Goal: Task Accomplishment & Management: Complete application form

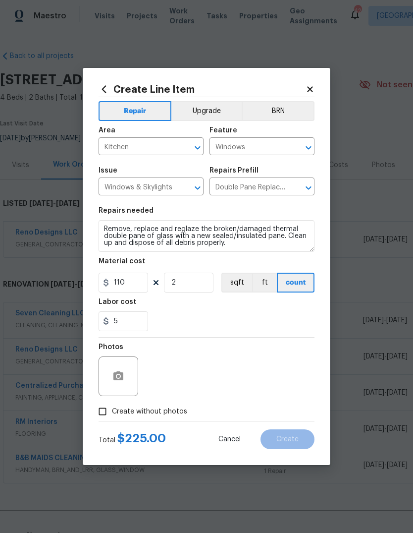
scroll to position [0, 147]
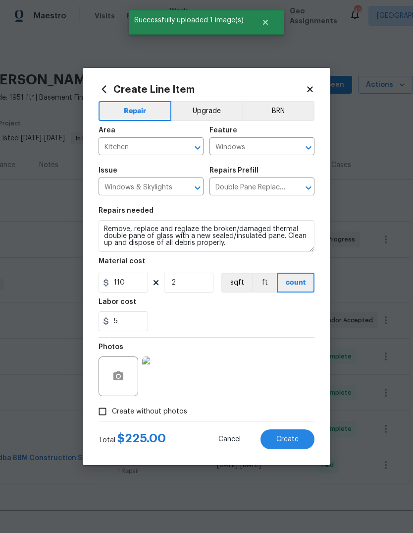
click at [274, 447] on button "Create" at bounding box center [288, 439] width 54 height 20
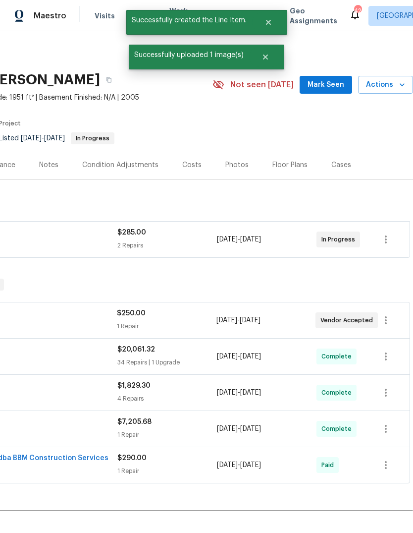
click at [287, 453] on div "[DATE] - [DATE]" at bounding box center [267, 465] width 100 height 24
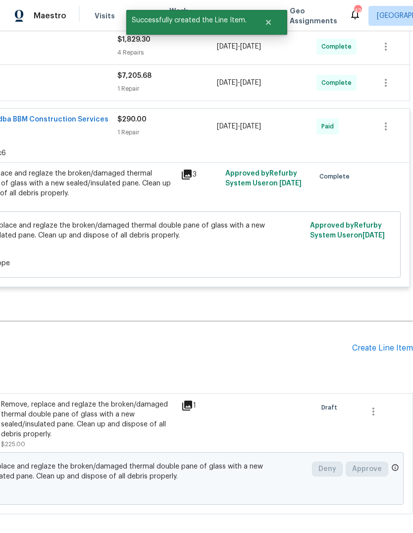
scroll to position [346, 147]
click at [381, 344] on div "Create Line Item" at bounding box center [382, 348] width 61 height 9
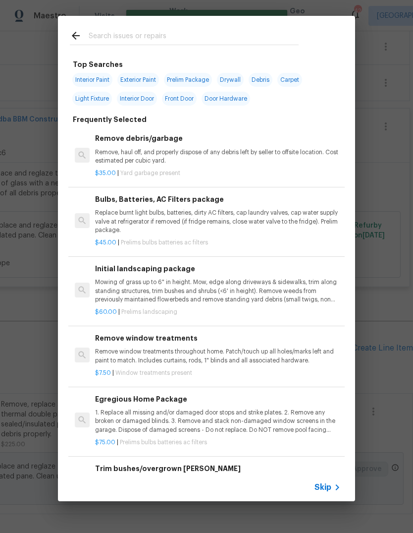
click at [166, 32] on input "text" at bounding box center [194, 37] width 210 height 15
type input "Light"
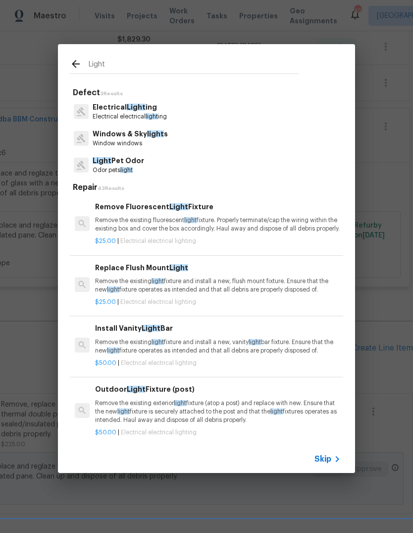
click at [155, 108] on p "Electrical Light ing" at bounding box center [130, 107] width 74 height 10
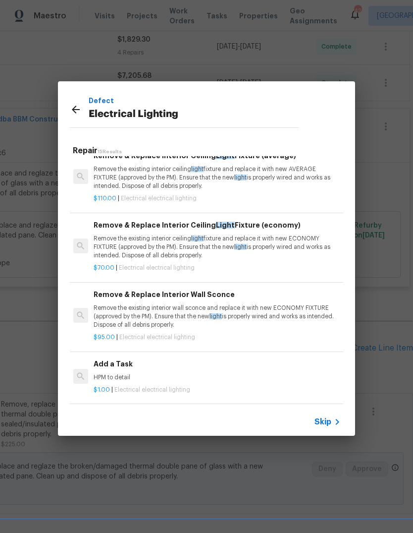
scroll to position [754, 1]
click at [121, 369] on h6 "Add a Task" at bounding box center [217, 363] width 246 height 11
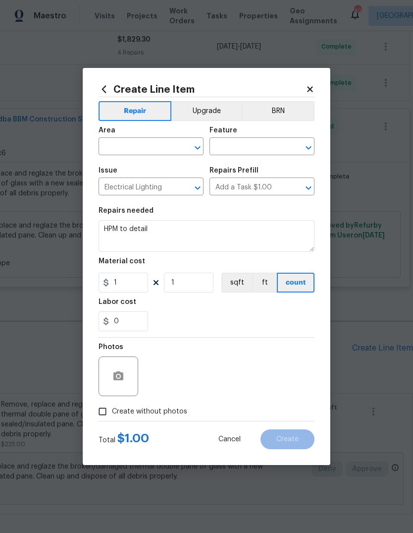
click at [159, 144] on input "text" at bounding box center [137, 147] width 77 height 15
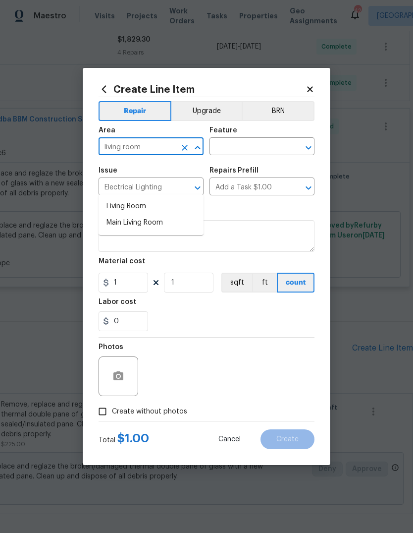
click at [147, 215] on li "Main Living Room" at bounding box center [151, 223] width 105 height 16
type input "Main Living Room"
click at [251, 145] on input "text" at bounding box center [248, 147] width 77 height 15
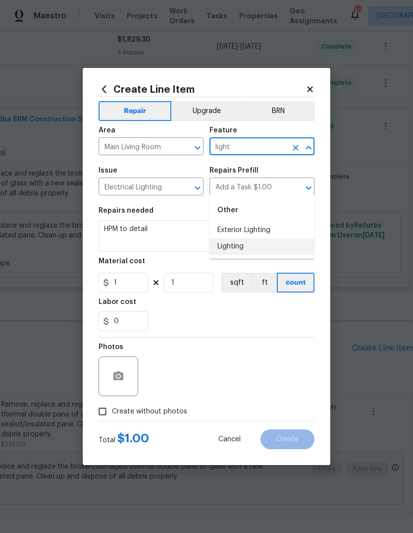
click at [242, 238] on li "Lighting" at bounding box center [262, 246] width 105 height 16
type input "Lighting"
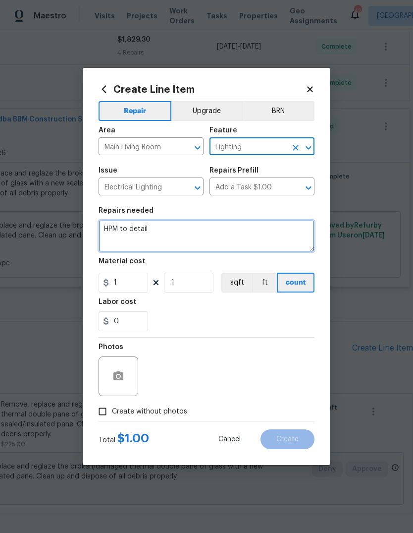
click at [213, 226] on textarea "HPM to detail" at bounding box center [207, 236] width 216 height 32
click at [211, 238] on textarea "HPM to detail" at bounding box center [207, 236] width 216 height 32
type textarea "H"
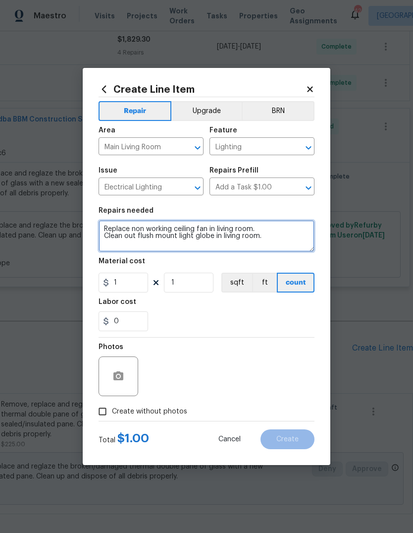
type textarea "Replace non working ceiling fan in living room. Clean out flush mount light glo…"
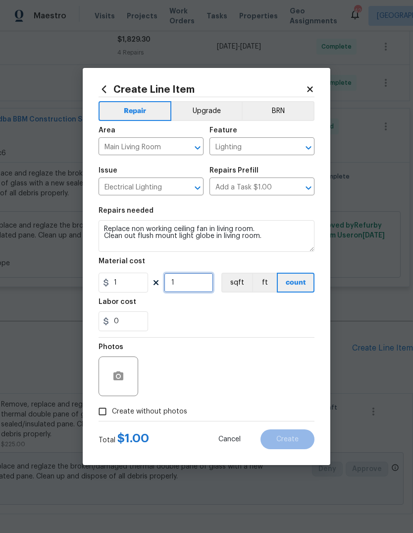
click at [192, 284] on input "1" at bounding box center [189, 283] width 50 height 20
type input "250"
click at [287, 311] on div "Labor cost" at bounding box center [207, 304] width 216 height 13
click at [119, 373] on icon "button" at bounding box center [119, 375] width 10 height 9
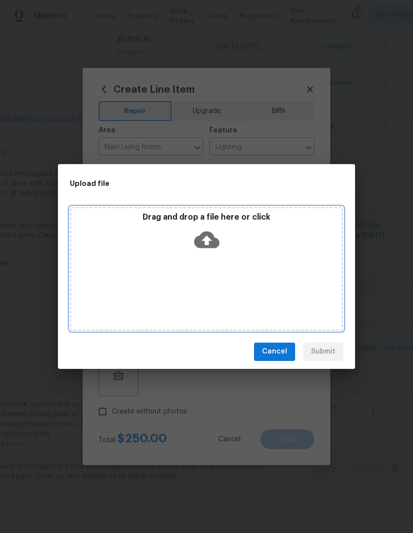
click at [211, 243] on icon at bounding box center [206, 239] width 25 height 17
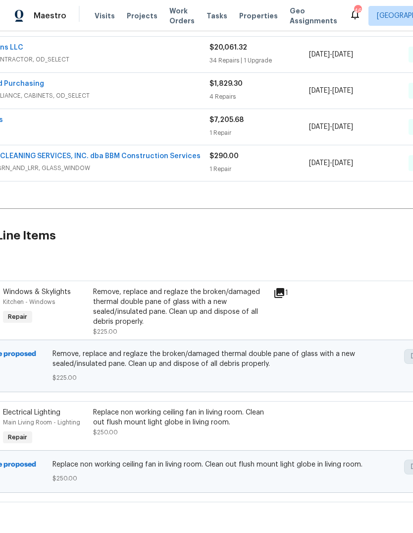
scroll to position [301, 15]
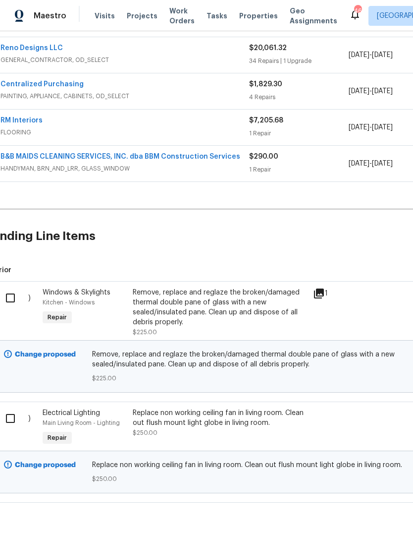
click at [263, 425] on div "Replace non working ceiling fan in living room. Clean out flush mount light glo…" at bounding box center [220, 418] width 175 height 20
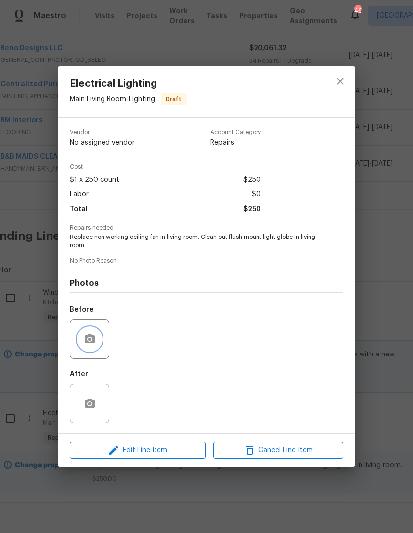
click at [95, 342] on icon "button" at bounding box center [90, 339] width 12 height 12
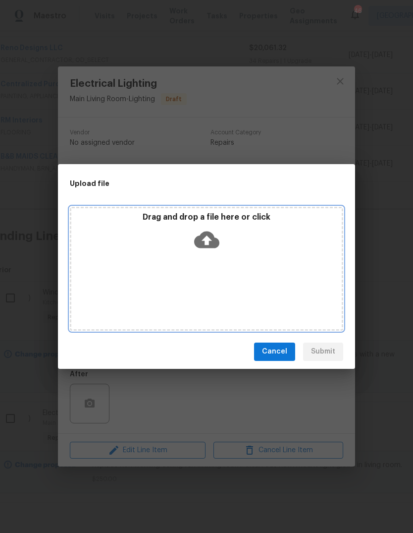
click at [209, 250] on icon at bounding box center [206, 239] width 25 height 25
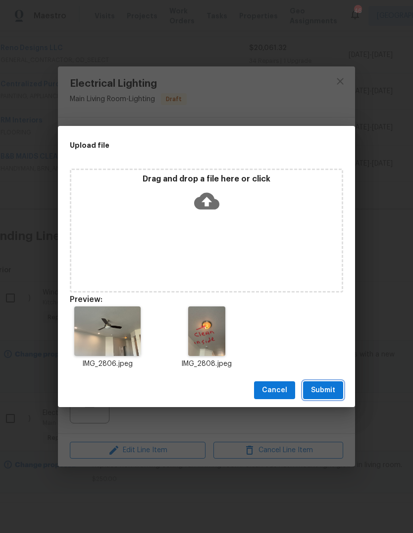
click at [324, 391] on span "Submit" at bounding box center [323, 390] width 24 height 12
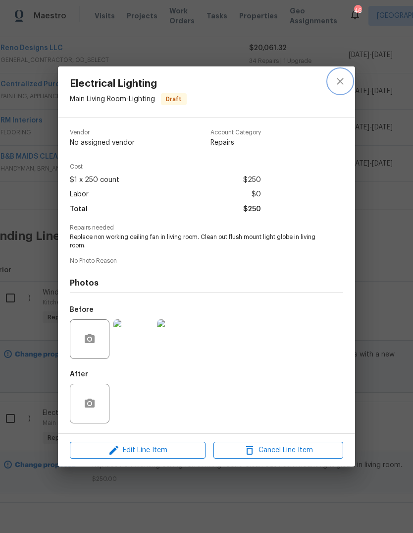
click at [344, 84] on icon "close" at bounding box center [341, 81] width 12 height 12
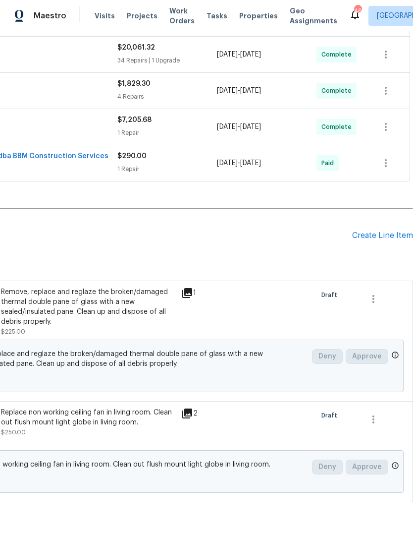
scroll to position [302, 147]
click at [386, 235] on div "Create Line Item" at bounding box center [382, 235] width 61 height 9
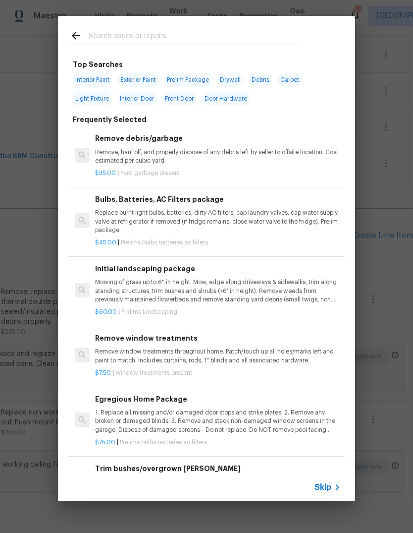
click at [200, 33] on input "text" at bounding box center [194, 37] width 210 height 15
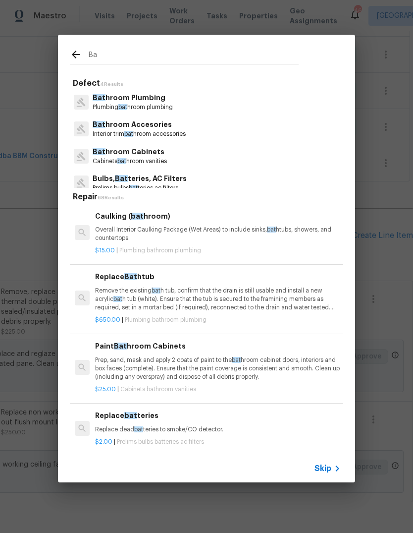
type input "B"
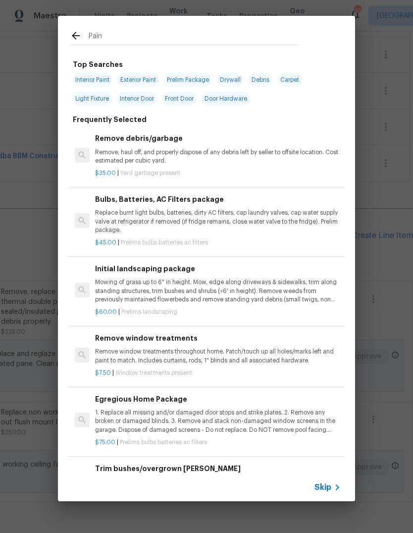
type input "Paint"
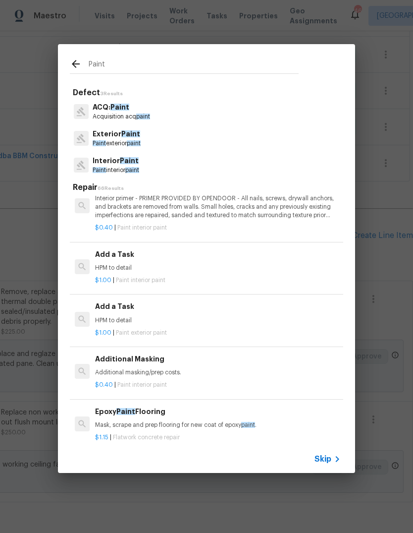
scroll to position [860, 0]
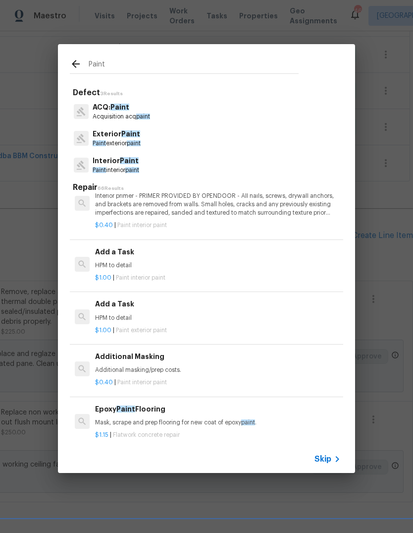
click at [182, 270] on div "$1.00 | Paint interior paint" at bounding box center [218, 276] width 246 height 12
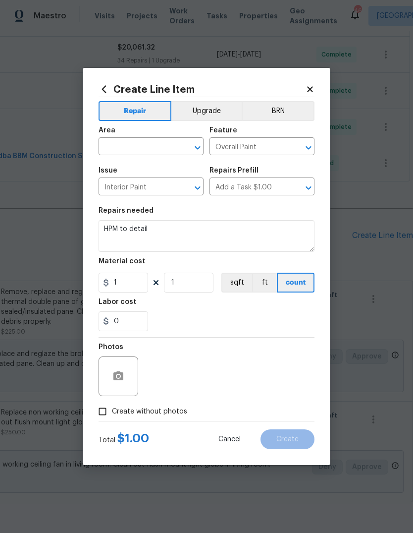
click at [168, 141] on input "text" at bounding box center [137, 147] width 77 height 15
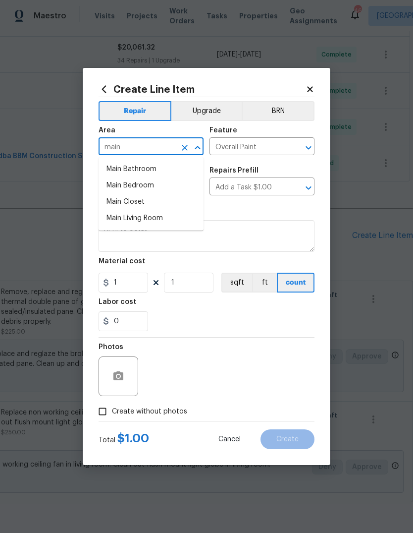
click at [154, 168] on li "Main Bathroom" at bounding box center [151, 169] width 105 height 16
type input "Main Bathroom"
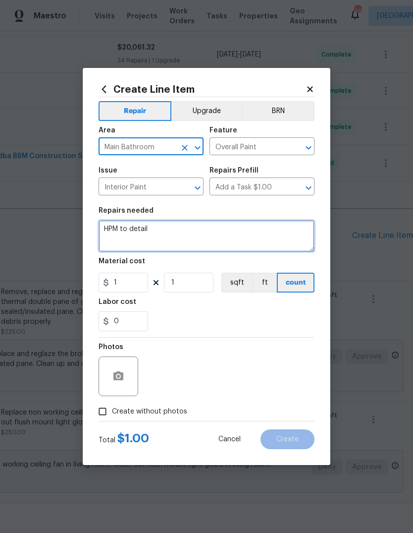
click at [193, 236] on textarea "HPM to detail" at bounding box center [207, 236] width 216 height 32
type textarea "H"
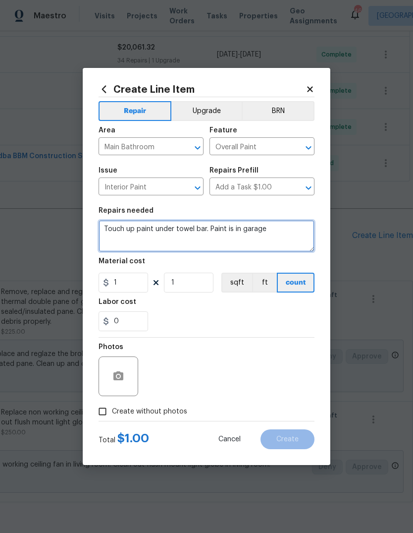
type textarea "Touch up paint under towel bar. Paint is in garage"
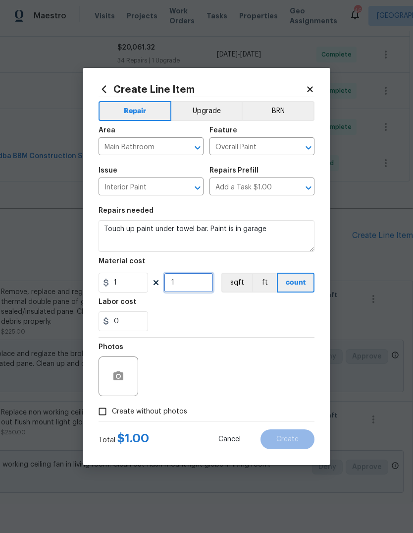
click at [193, 279] on input "1" at bounding box center [189, 283] width 50 height 20
click at [206, 282] on input "251" at bounding box center [189, 283] width 50 height 20
type input "25"
click at [265, 313] on div "0" at bounding box center [207, 321] width 216 height 20
click at [103, 412] on input "Create without photos" at bounding box center [102, 411] width 19 height 19
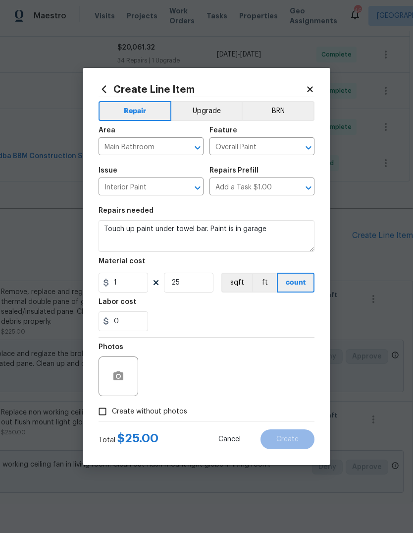
checkbox input "true"
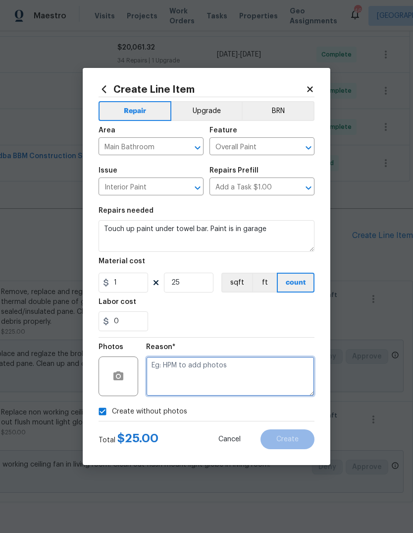
click at [244, 363] on textarea at bounding box center [230, 376] width 169 height 40
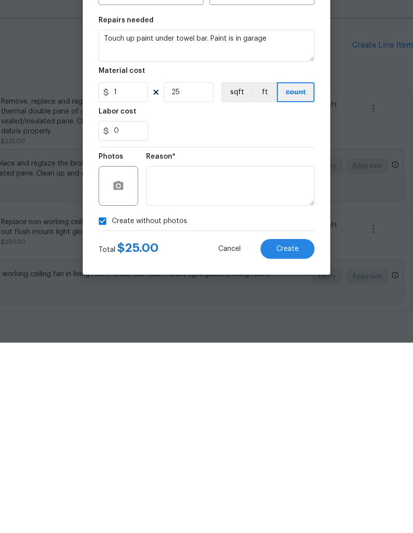
click at [297, 429] on button "Create" at bounding box center [288, 439] width 54 height 20
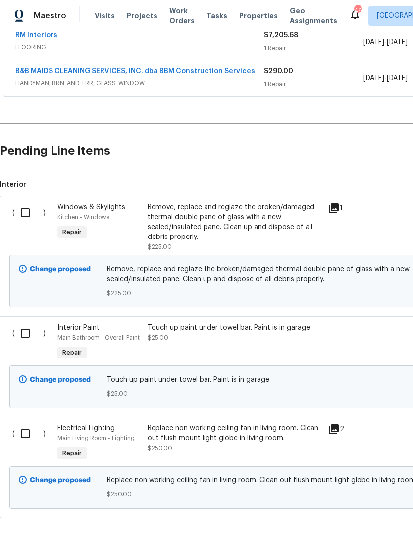
scroll to position [388, 0]
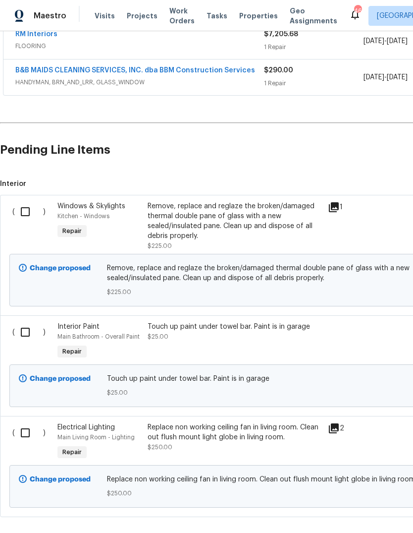
click at [217, 322] on div "Touch up paint under towel bar. Paint is in garage $25.00" at bounding box center [235, 332] width 175 height 20
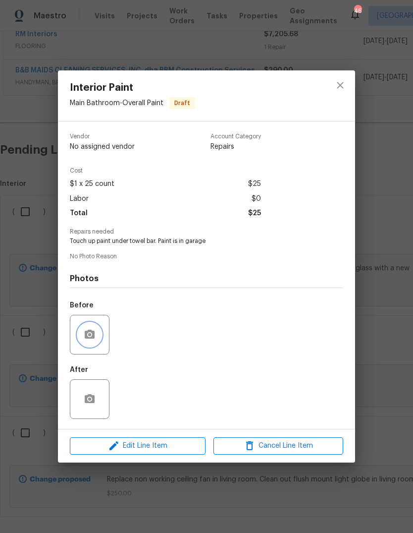
click at [93, 341] on icon "button" at bounding box center [90, 335] width 12 height 12
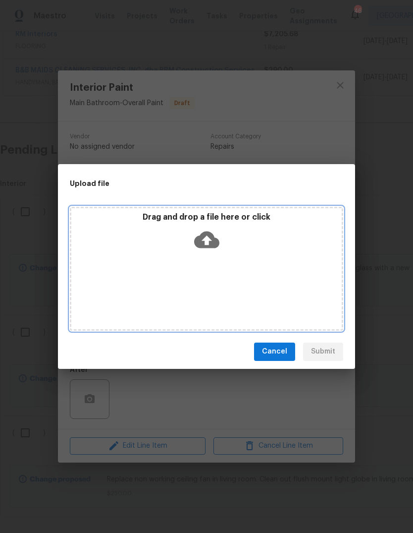
click at [210, 237] on icon at bounding box center [206, 239] width 25 height 17
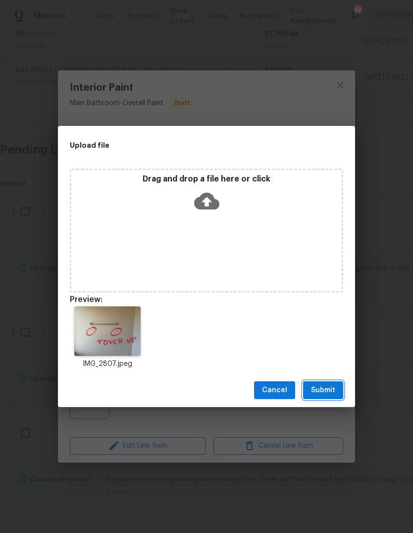
click at [328, 388] on span "Submit" at bounding box center [323, 390] width 24 height 12
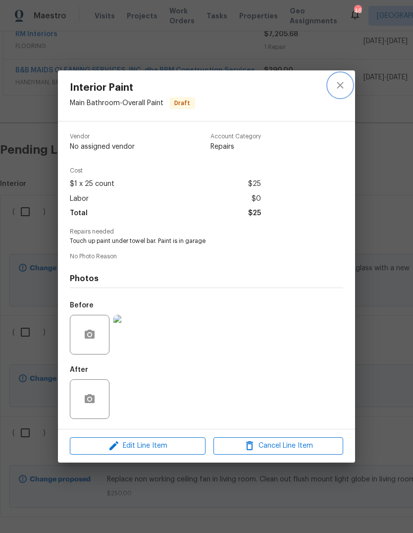
click at [340, 83] on icon "close" at bounding box center [340, 85] width 6 height 6
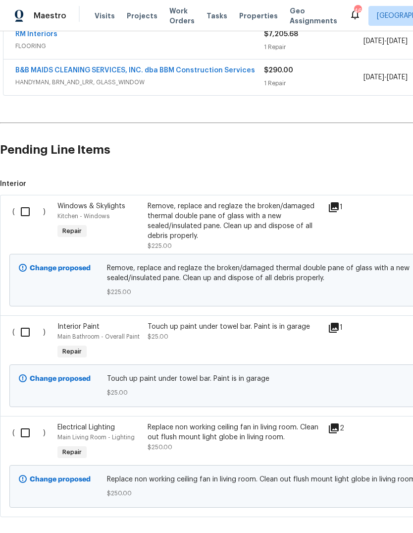
click at [29, 201] on input "checkbox" at bounding box center [29, 211] width 28 height 21
checkbox input "true"
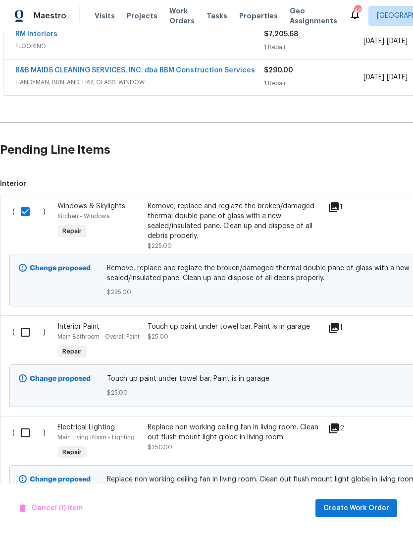
click at [28, 322] on input "checkbox" at bounding box center [29, 332] width 28 height 21
checkbox input "true"
click at [29, 422] on input "checkbox" at bounding box center [29, 432] width 28 height 21
checkbox input "true"
click at [341, 509] on span "Create Work Order" at bounding box center [357, 508] width 66 height 12
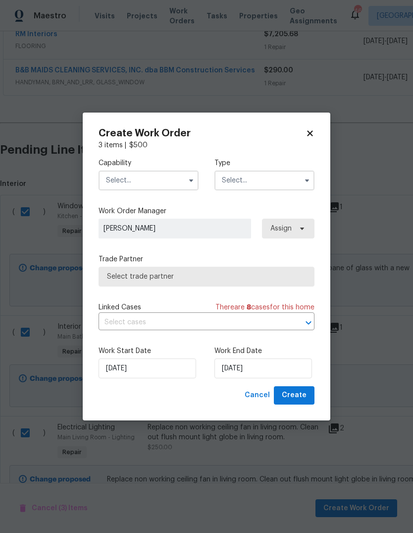
checkbox input "false"
click at [182, 186] on input "text" at bounding box center [149, 181] width 100 height 20
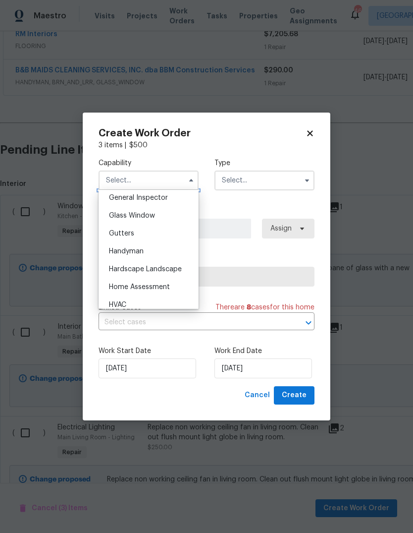
scroll to position [519, 0]
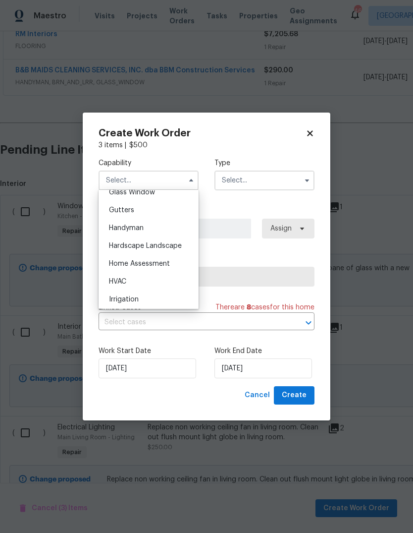
click at [148, 227] on div "Handyman" at bounding box center [148, 228] width 95 height 18
type input "Handyman"
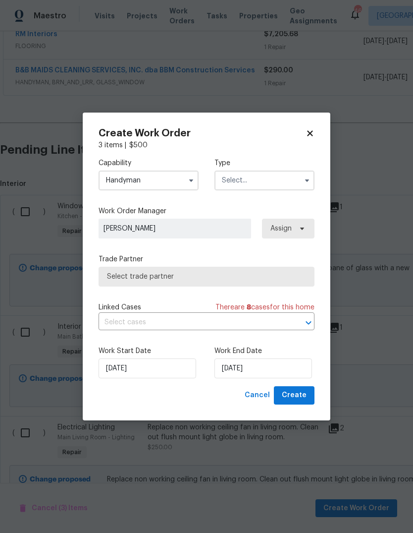
click at [296, 179] on input "text" at bounding box center [265, 181] width 100 height 20
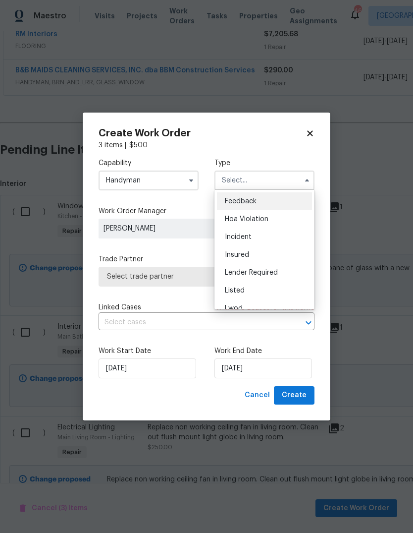
click at [258, 291] on div "Listed" at bounding box center [264, 291] width 95 height 18
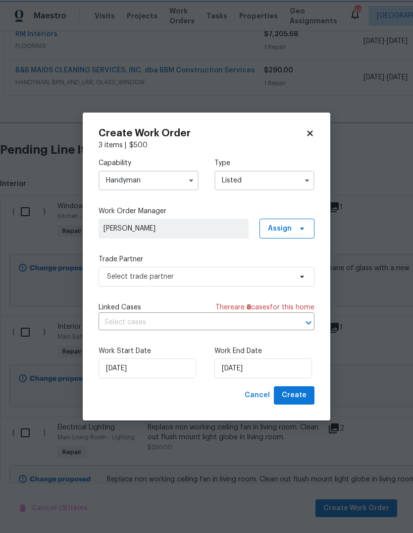
type input "Listed"
click at [306, 228] on icon at bounding box center [302, 229] width 8 height 8
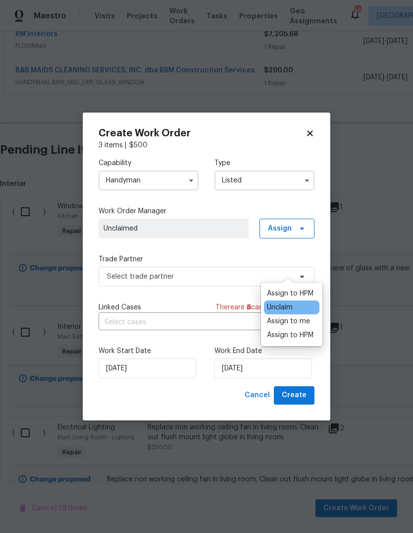
click at [293, 316] on div "Assign to me" at bounding box center [288, 321] width 43 height 10
click at [280, 316] on div "Assign to me" at bounding box center [288, 321] width 43 height 10
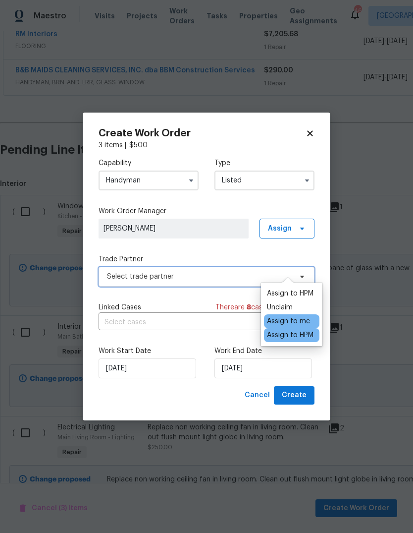
click at [230, 271] on span "Select trade partner" at bounding box center [207, 277] width 216 height 20
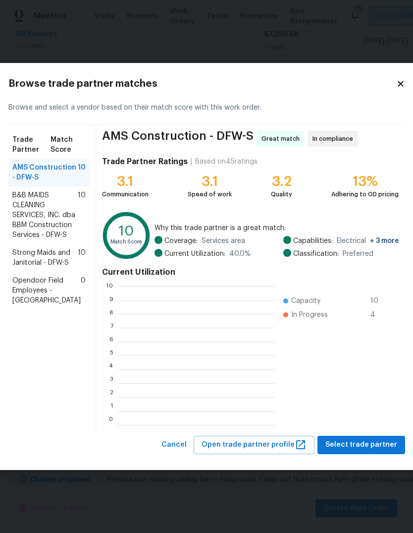
scroll to position [1, 1]
click at [42, 227] on span "B&B MAIDS CLEANING SERVICES, INC. dba BBM Construction Services - DFW-S" at bounding box center [44, 215] width 65 height 50
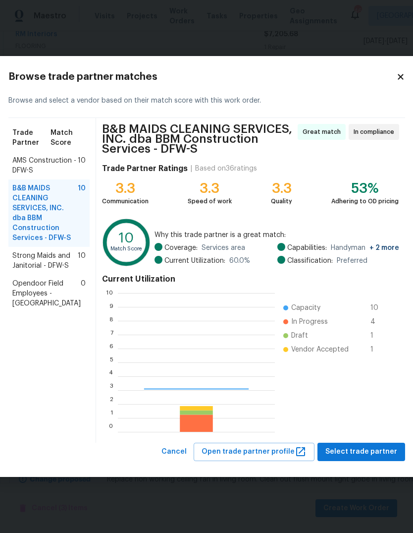
scroll to position [139, 157]
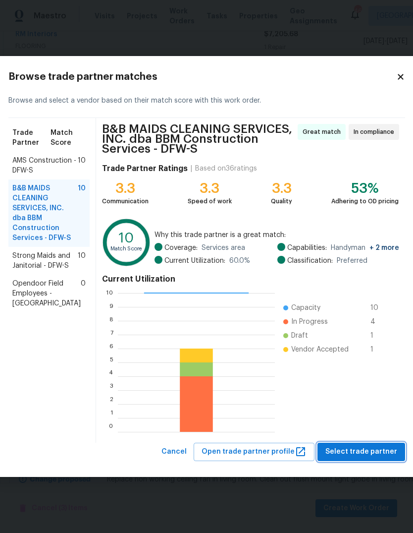
click at [339, 450] on span "Select trade partner" at bounding box center [362, 452] width 72 height 12
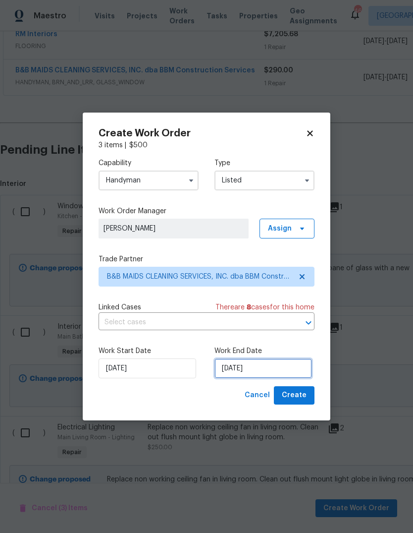
click at [268, 373] on input "10/4/2025" at bounding box center [264, 368] width 98 height 20
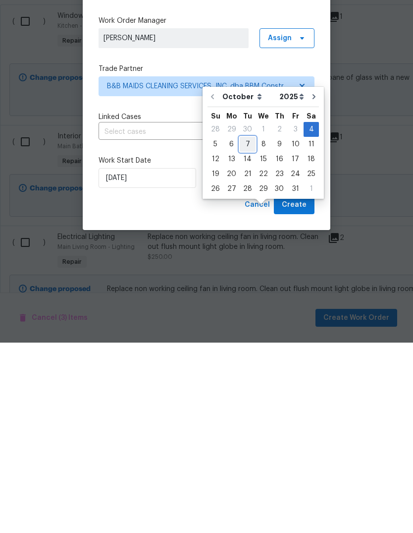
click at [249, 328] on div "7" at bounding box center [248, 335] width 16 height 14
type input "10/7/2025"
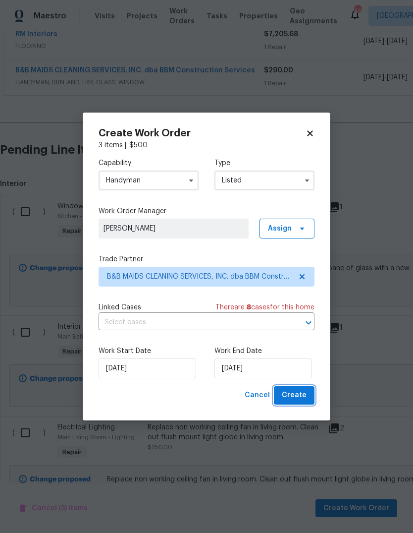
click at [293, 395] on span "Create" at bounding box center [294, 395] width 25 height 12
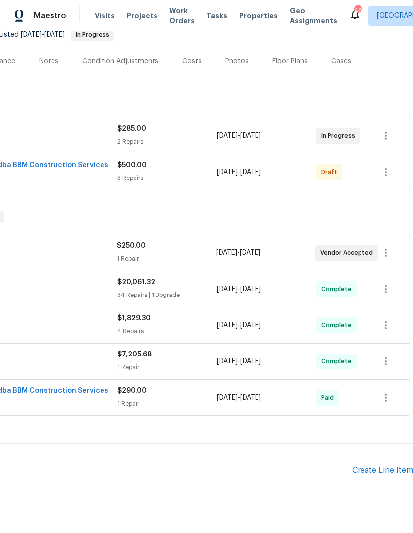
scroll to position [104, 147]
click at [387, 166] on icon "button" at bounding box center [386, 172] width 12 height 12
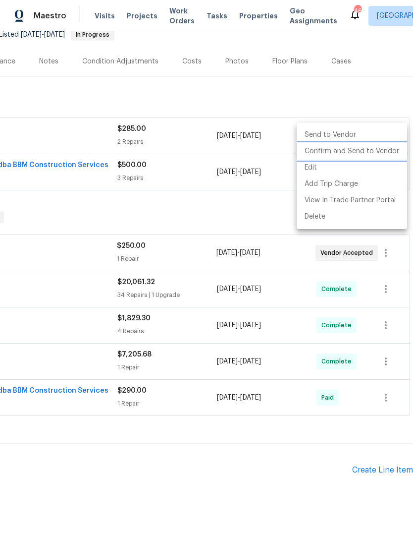
click at [363, 151] on li "Confirm and Send to Vendor" at bounding box center [352, 151] width 111 height 16
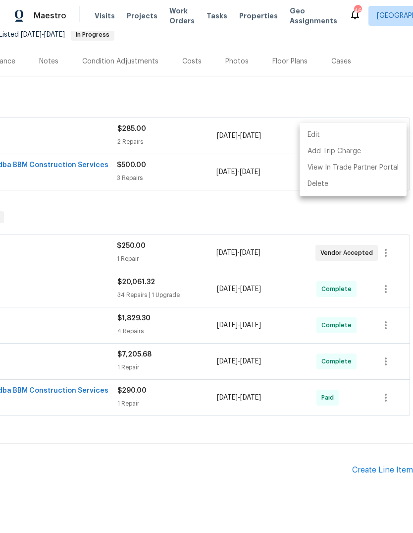
click at [67, 128] on div at bounding box center [206, 266] width 413 height 533
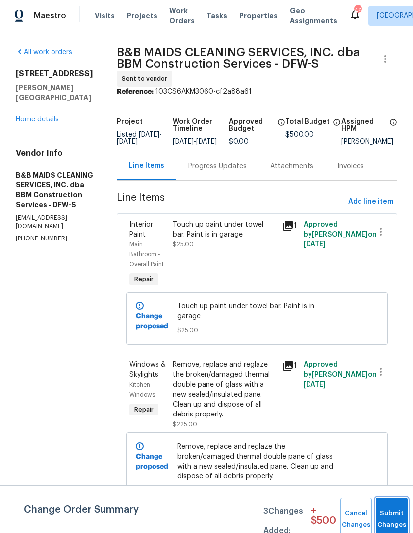
click at [376, 510] on button "Submit Changes" at bounding box center [392, 519] width 32 height 43
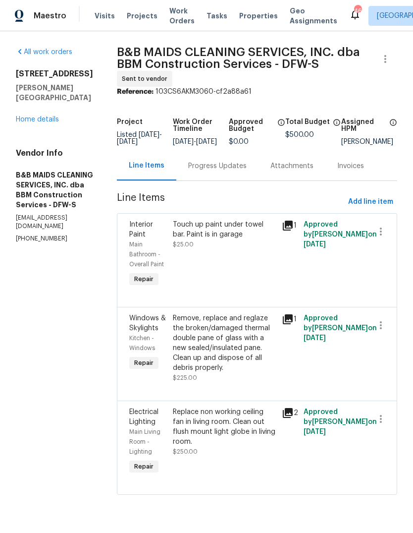
click at [232, 171] on div "Progress Updates" at bounding box center [217, 166] width 58 height 10
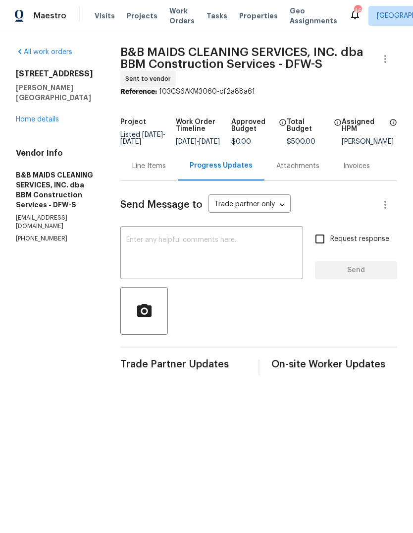
click at [236, 253] on textarea at bounding box center [211, 253] width 171 height 35
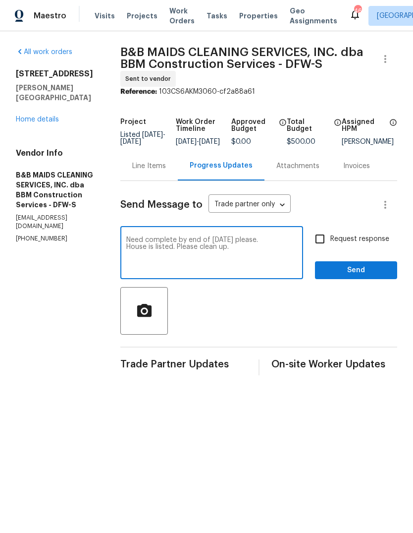
type textarea "Need complete by end of Tuesday please. House is listed. Please clean up."
click at [331, 248] on input "Request response" at bounding box center [320, 239] width 21 height 21
checkbox input "true"
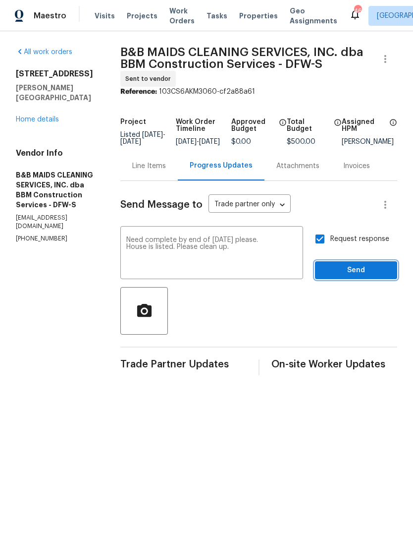
click at [362, 271] on span "Send" at bounding box center [356, 270] width 66 height 12
